Goal: Information Seeking & Learning: Find specific page/section

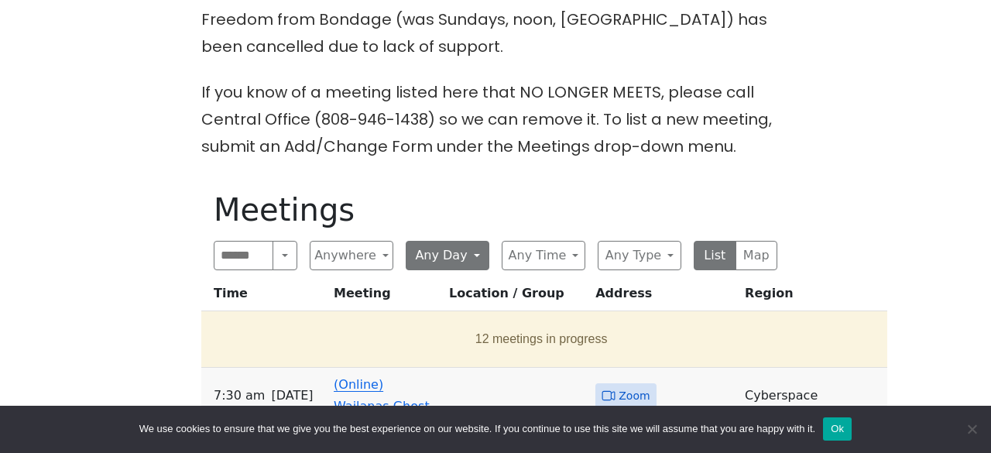
scroll to position [575, 0]
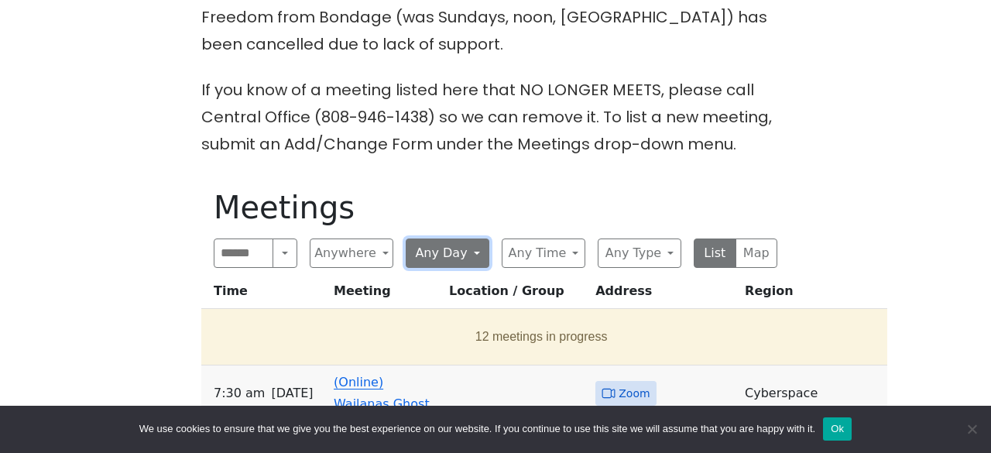
click at [472, 238] on button "Any Day" at bounding box center [448, 252] width 84 height 29
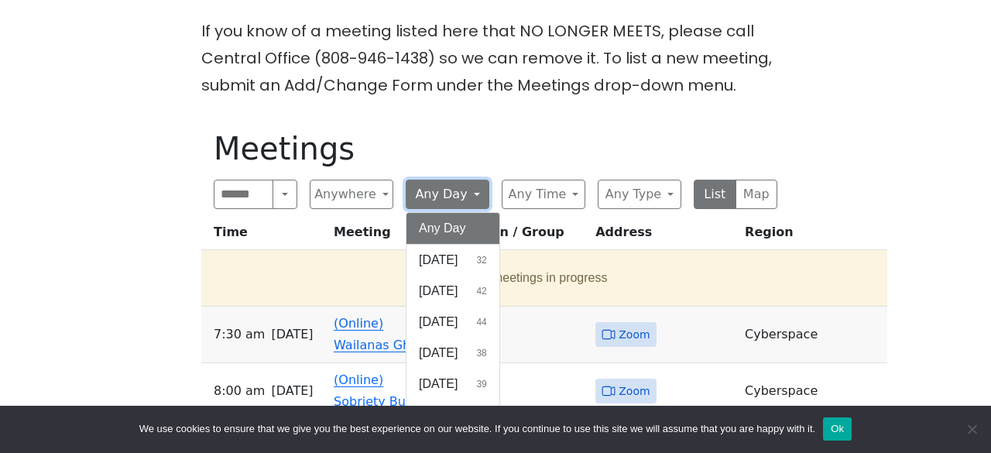
scroll to position [22, 0]
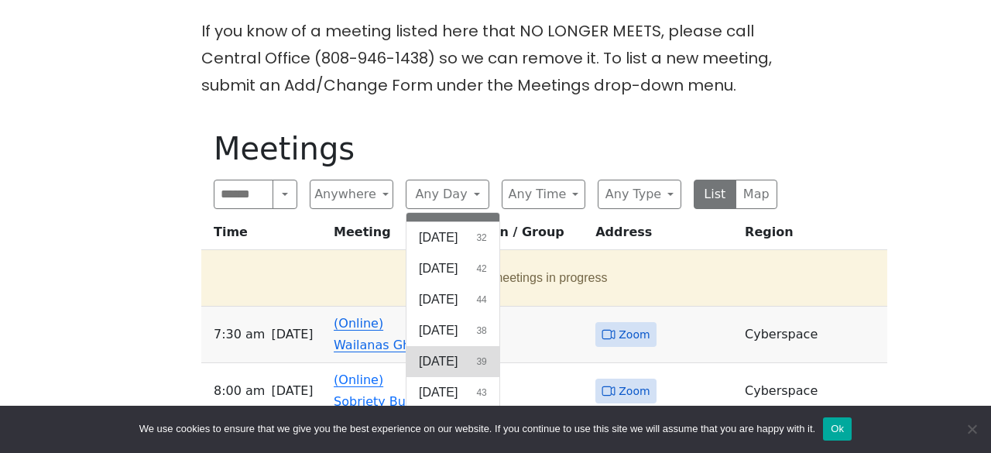
click at [458, 352] on span "[DATE]" at bounding box center [438, 361] width 39 height 19
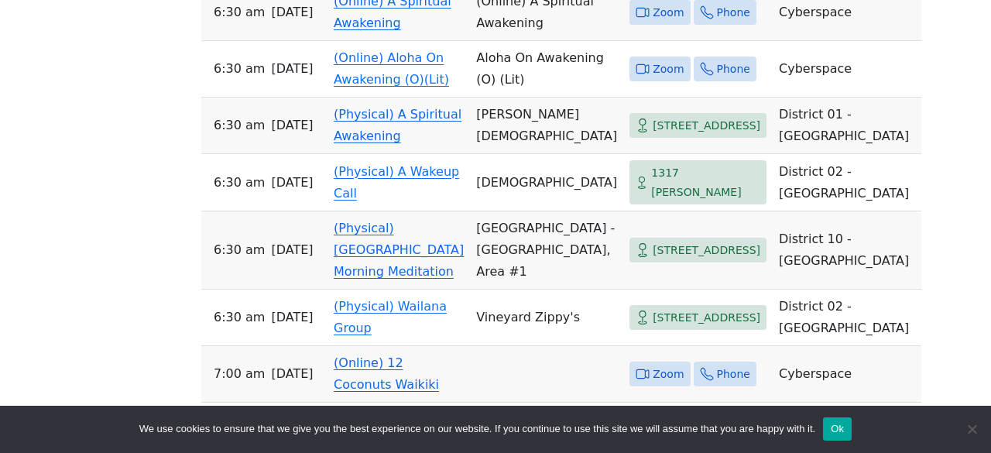
click at [470, 290] on td "[GEOGRAPHIC_DATA] - [GEOGRAPHIC_DATA], Area #1" at bounding box center [546, 250] width 153 height 78
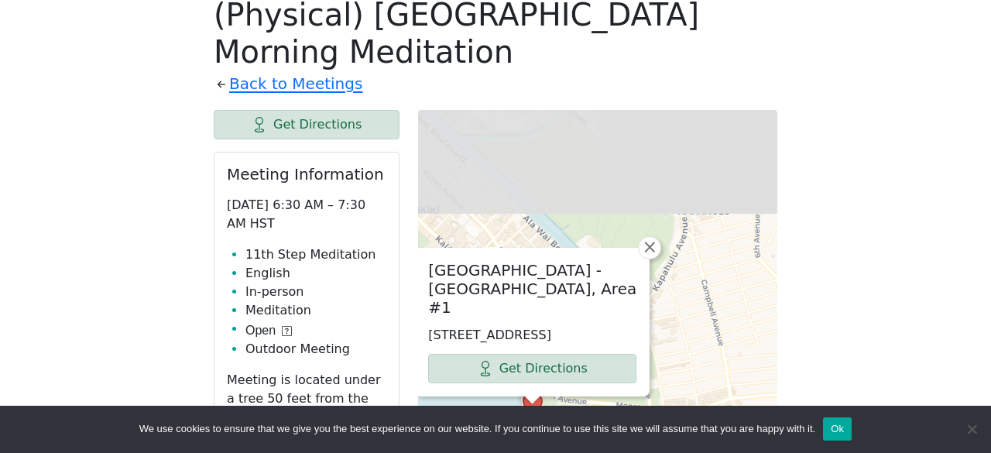
scroll to position [772, 0]
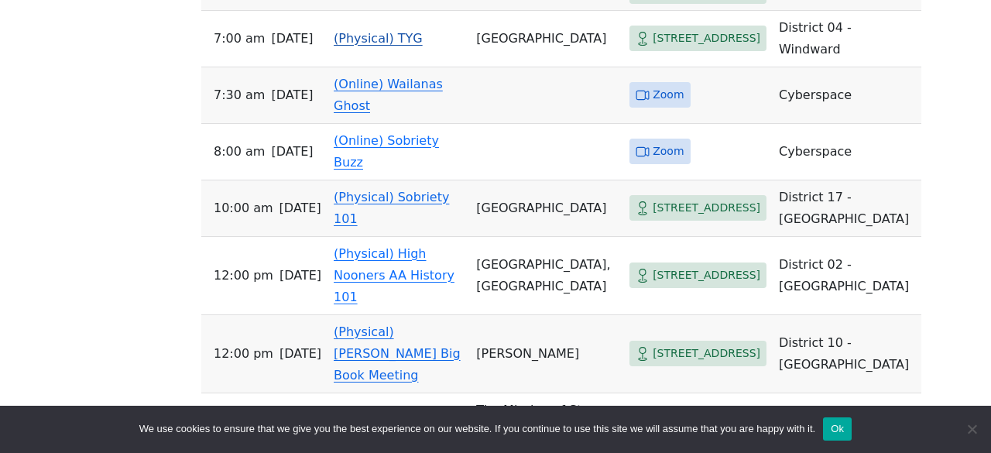
scroll to position [1522, 0]
click at [653, 104] on span "Zoom" at bounding box center [668, 93] width 31 height 19
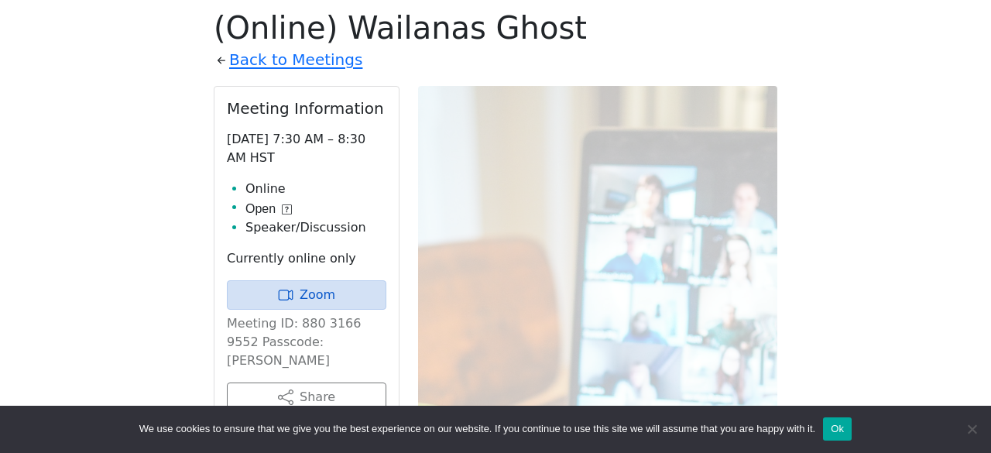
scroll to position [756, 0]
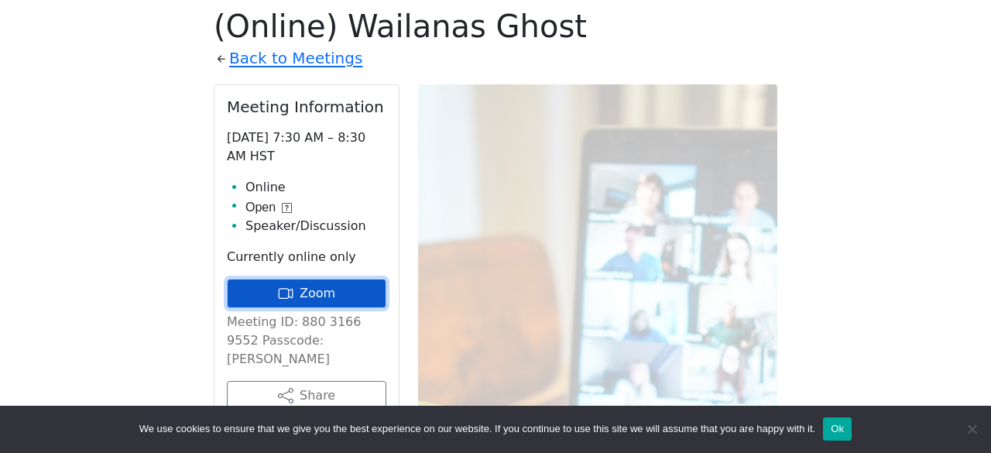
click at [369, 279] on link "Zoom" at bounding box center [307, 293] width 160 height 29
